Goal: Register for event/course

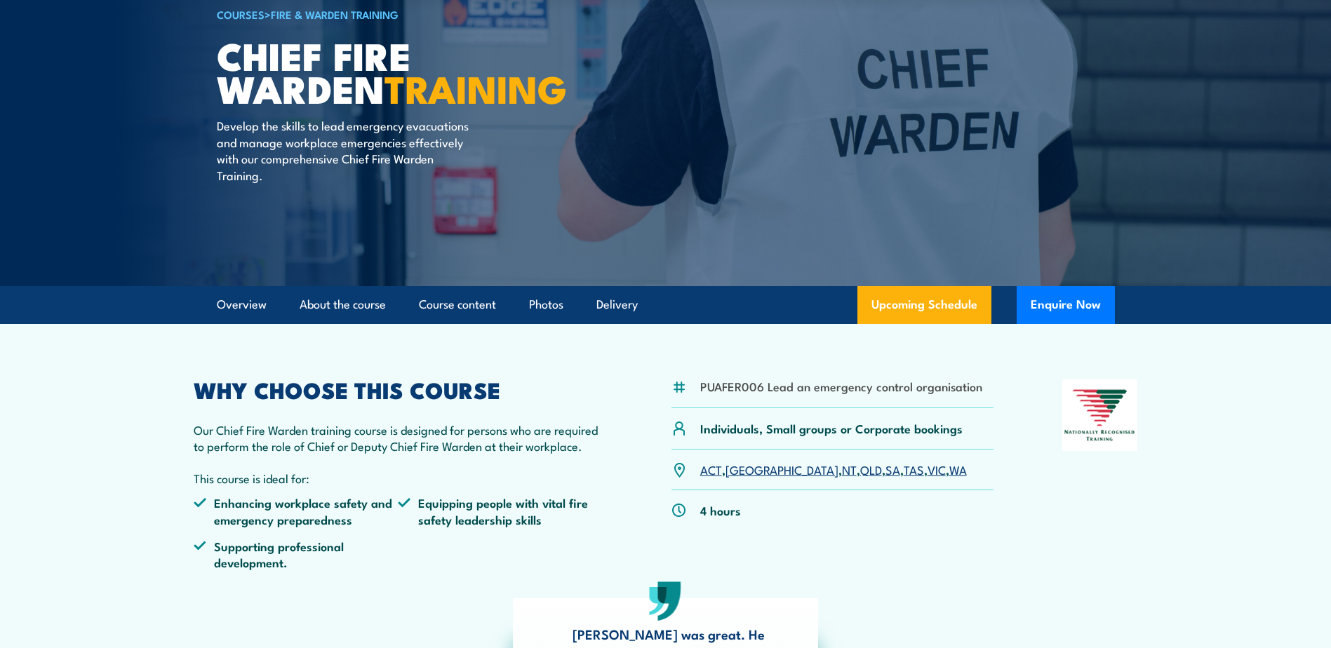
scroll to position [211, 0]
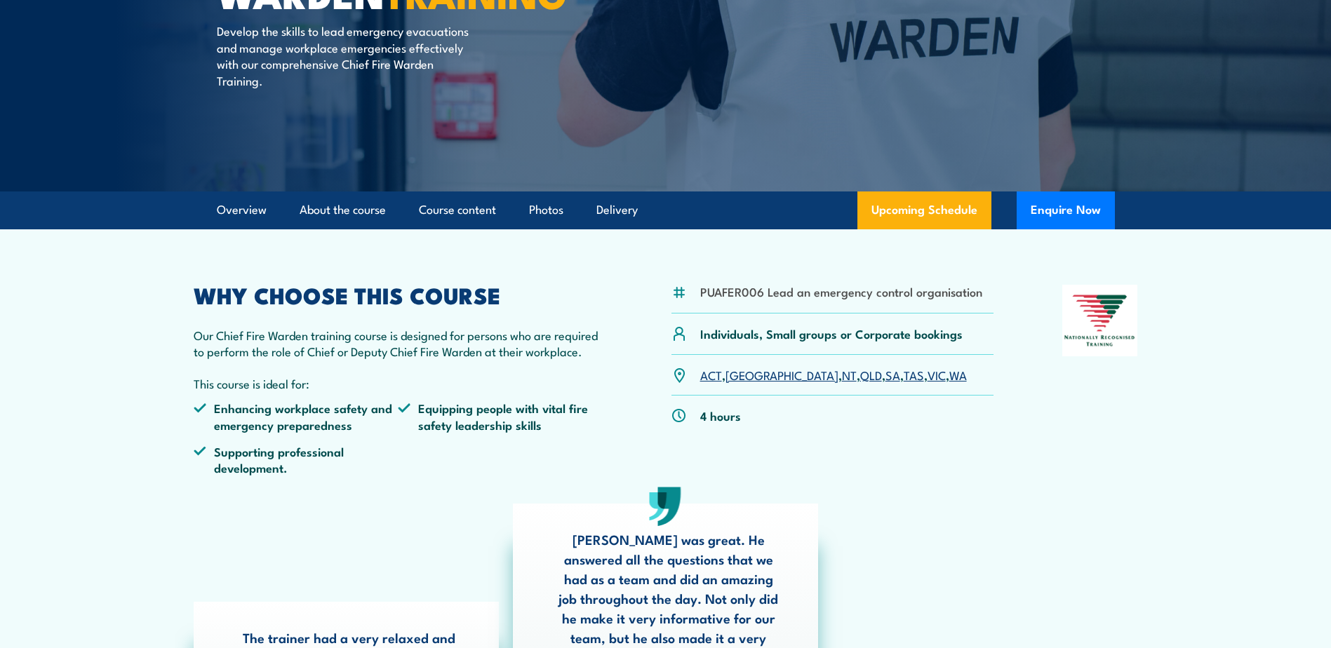
click at [904, 375] on link "TAS" at bounding box center [914, 374] width 20 height 17
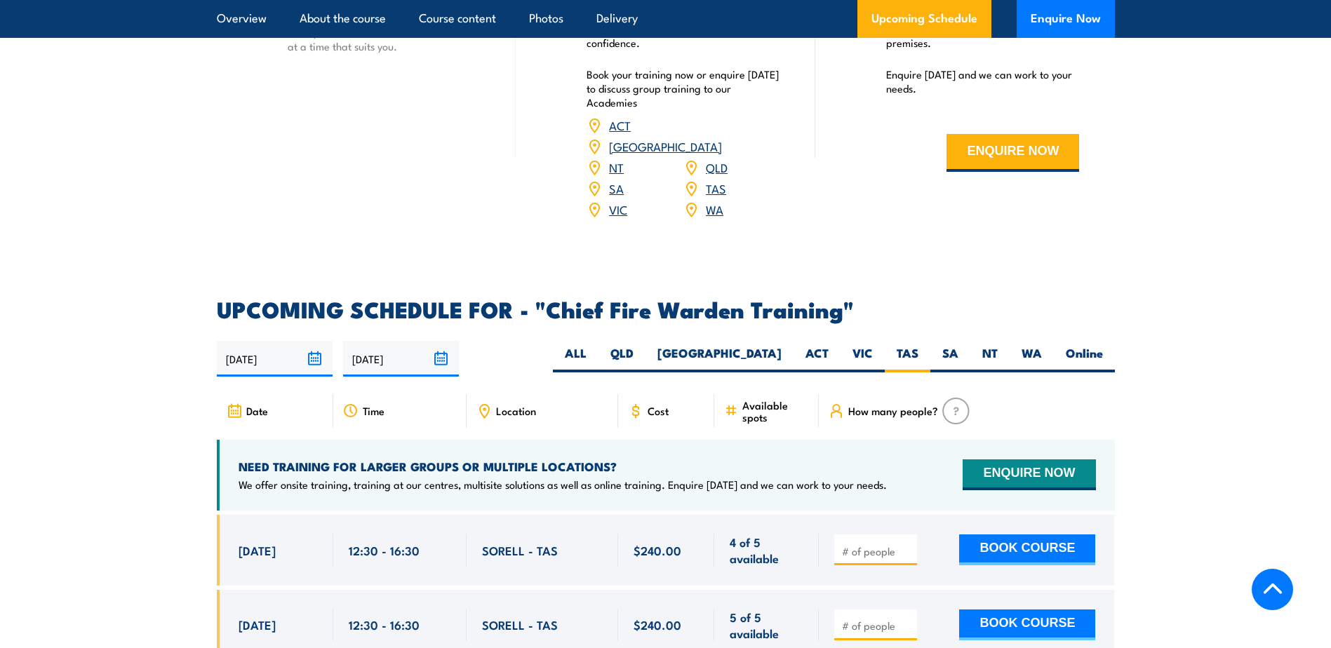
scroll to position [2420, 0]
